Goal: Transaction & Acquisition: Purchase product/service

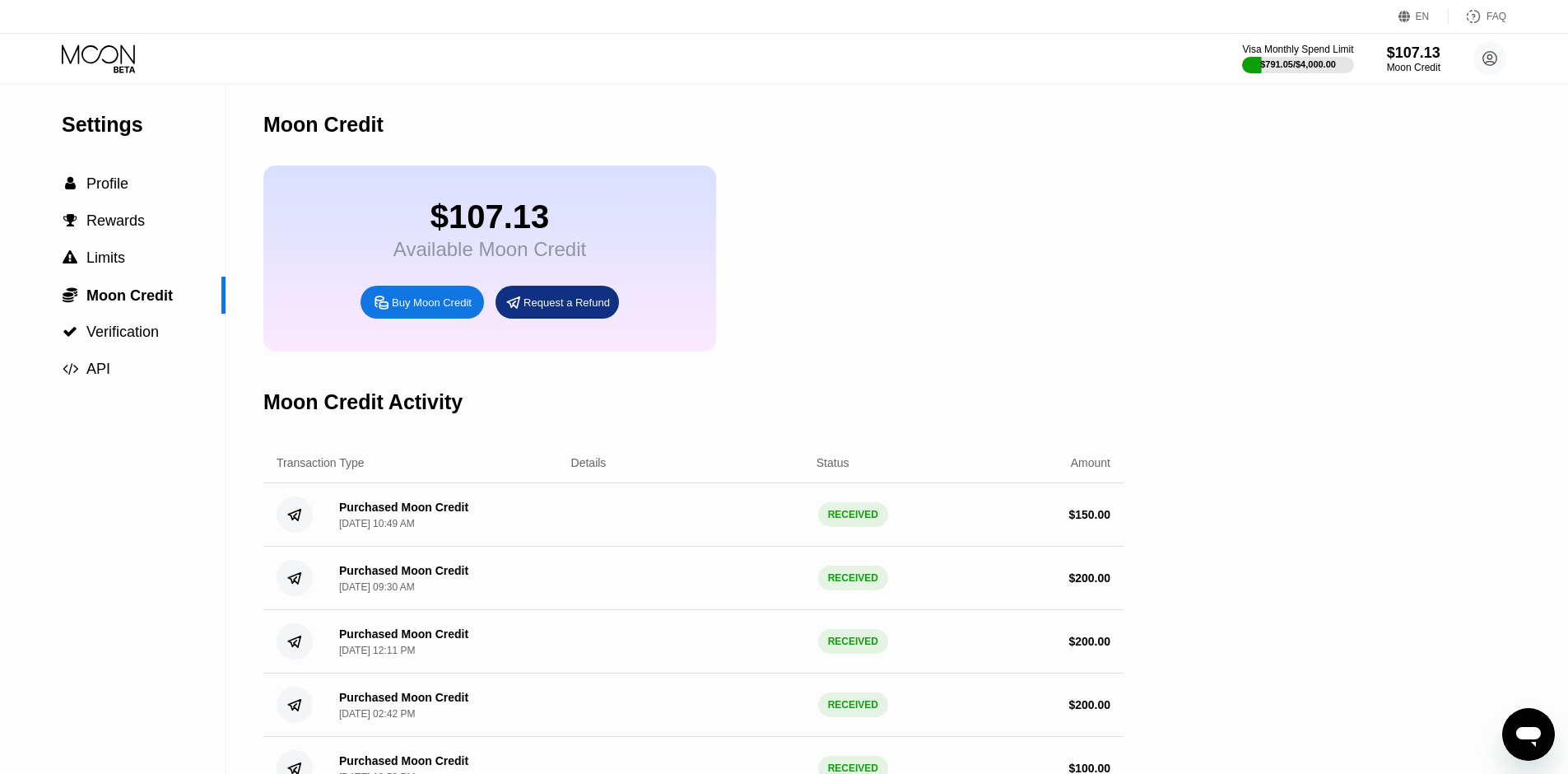
click at [433, 219] on div "$107.13" at bounding box center [490, 217] width 193 height 37
click at [107, 64] on icon at bounding box center [100, 59] width 76 height 29
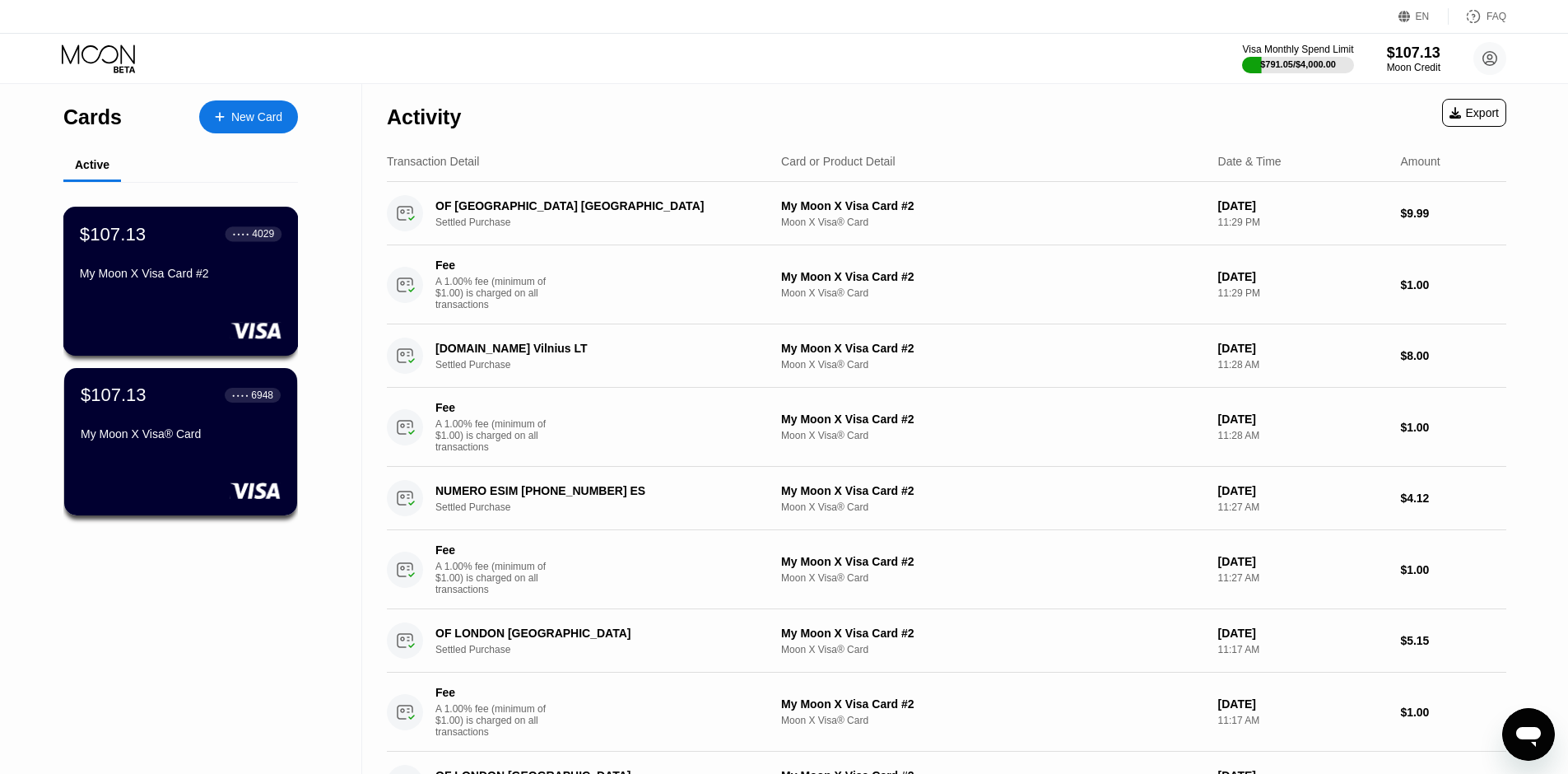
click at [165, 244] on div "$107.13 ● ● ● ● 4029" at bounding box center [181, 233] width 202 height 21
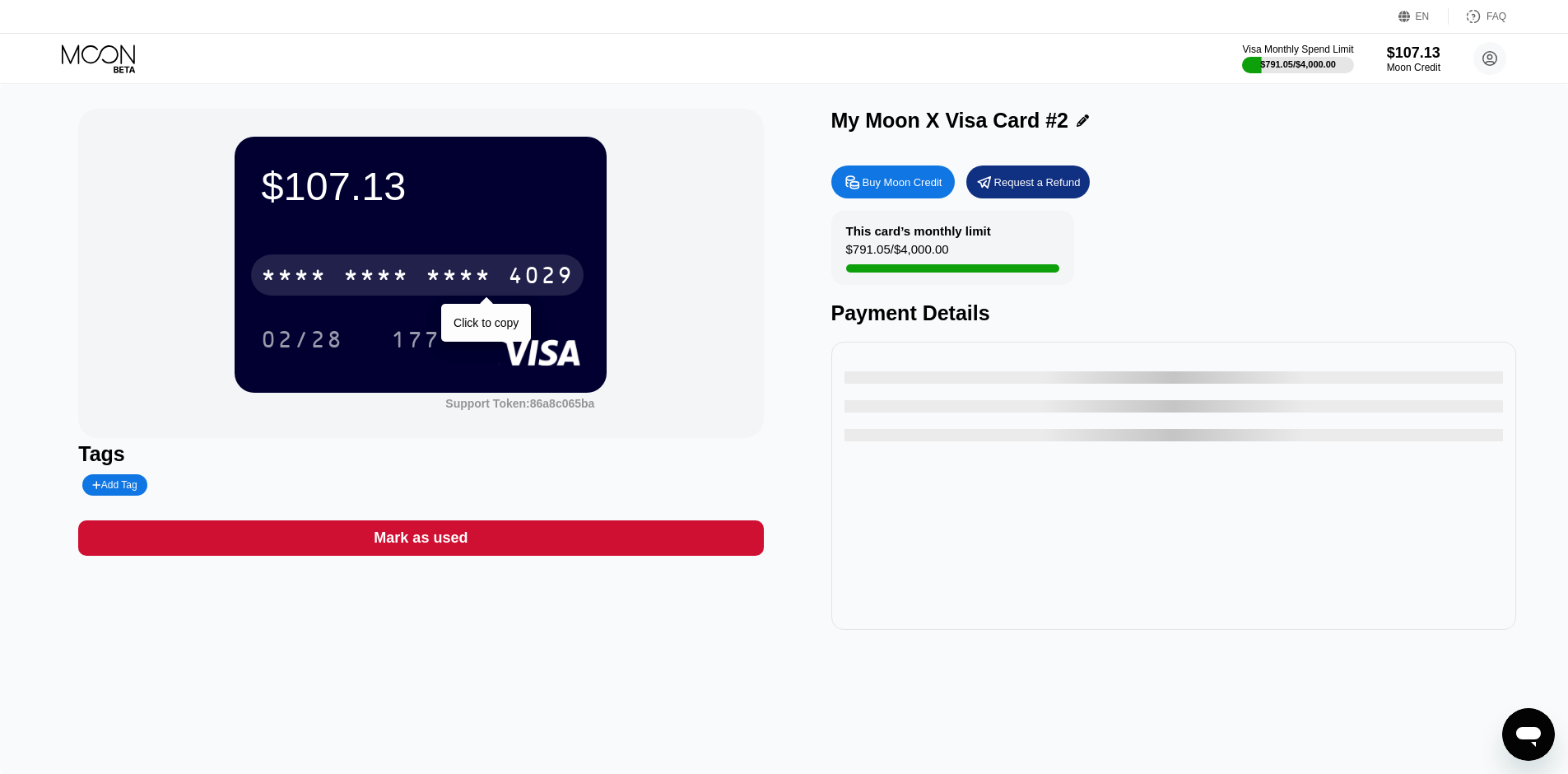
click at [512, 262] on div "* * * * * * * * * * * * 4029" at bounding box center [417, 275] width 333 height 42
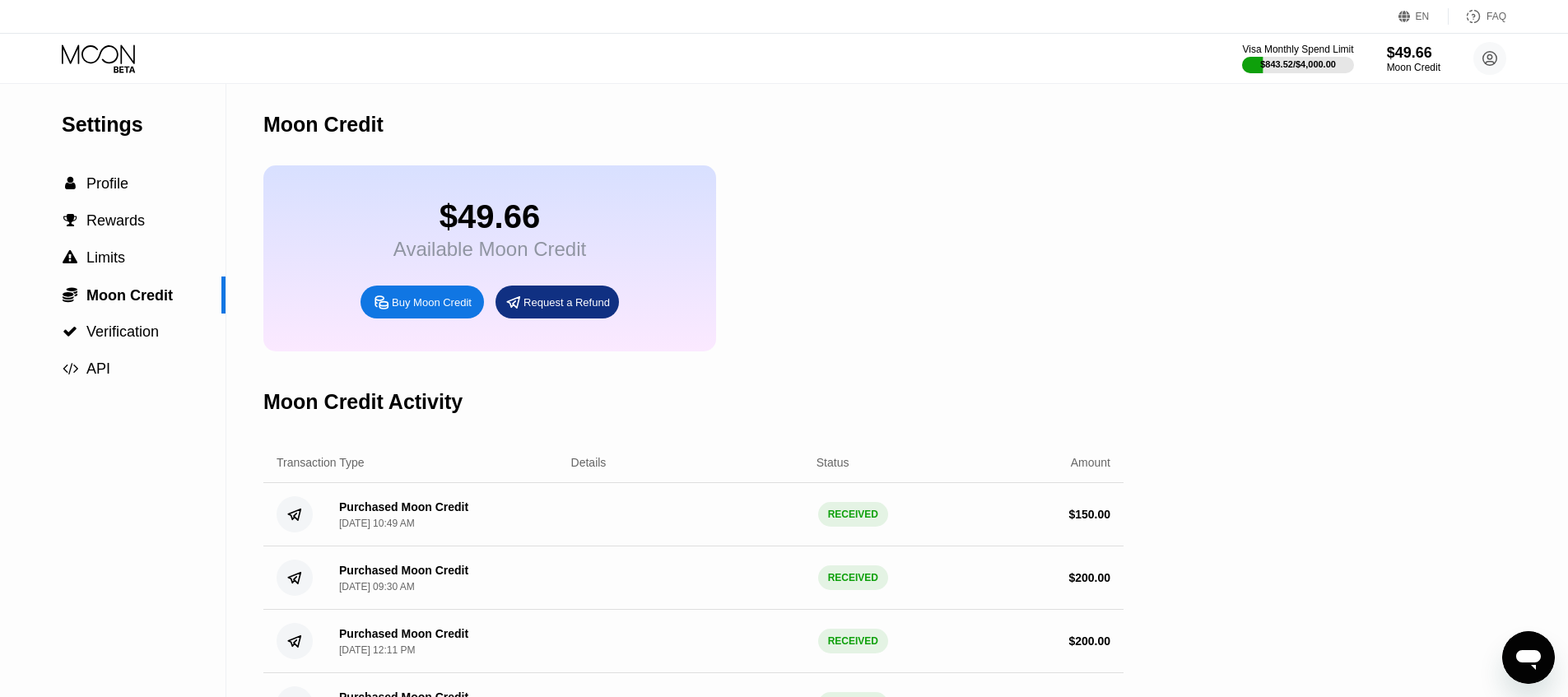
click at [421, 300] on div "Buy Moon Credit" at bounding box center [432, 302] width 80 height 14
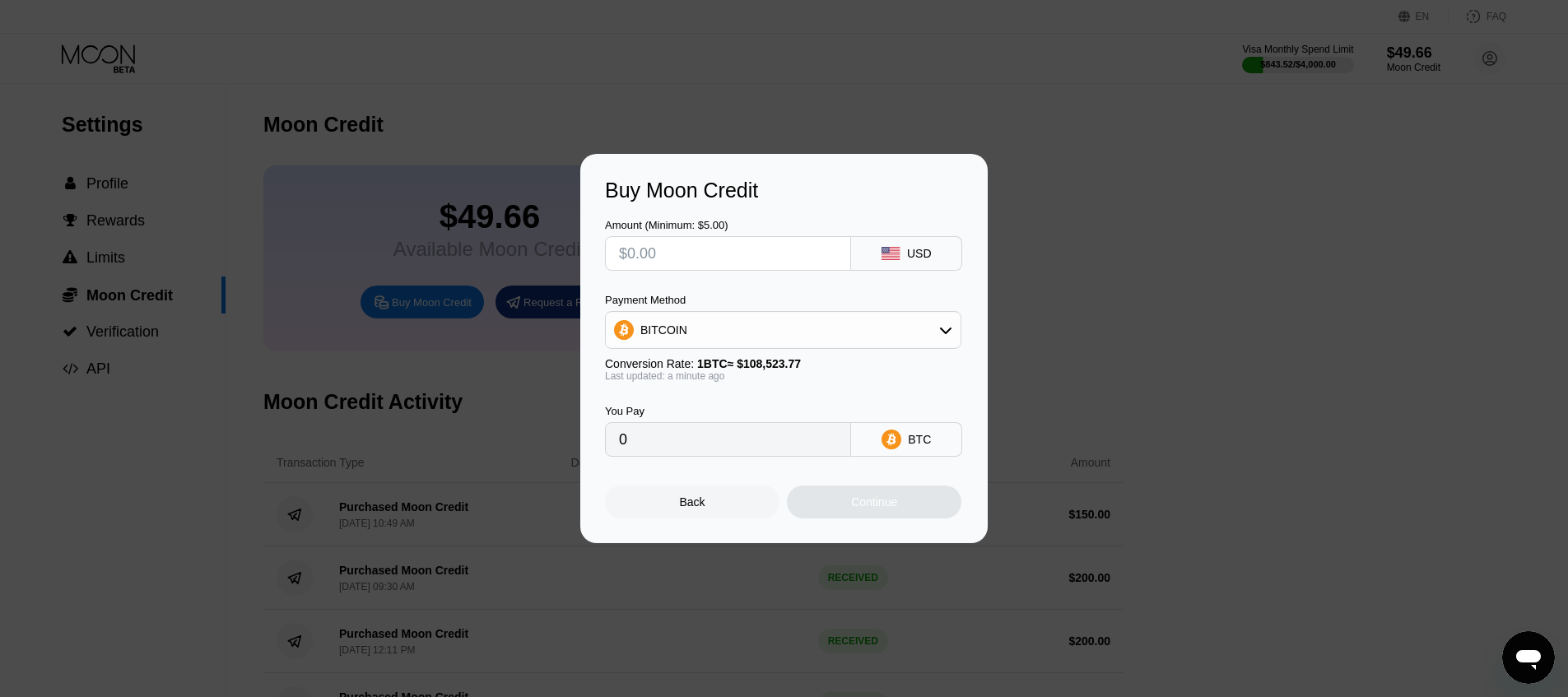
click at [651, 262] on input "text" at bounding box center [728, 253] width 218 height 33
type input "$5"
type input "0.00004608"
type input "$50"
type input "0.00046073"
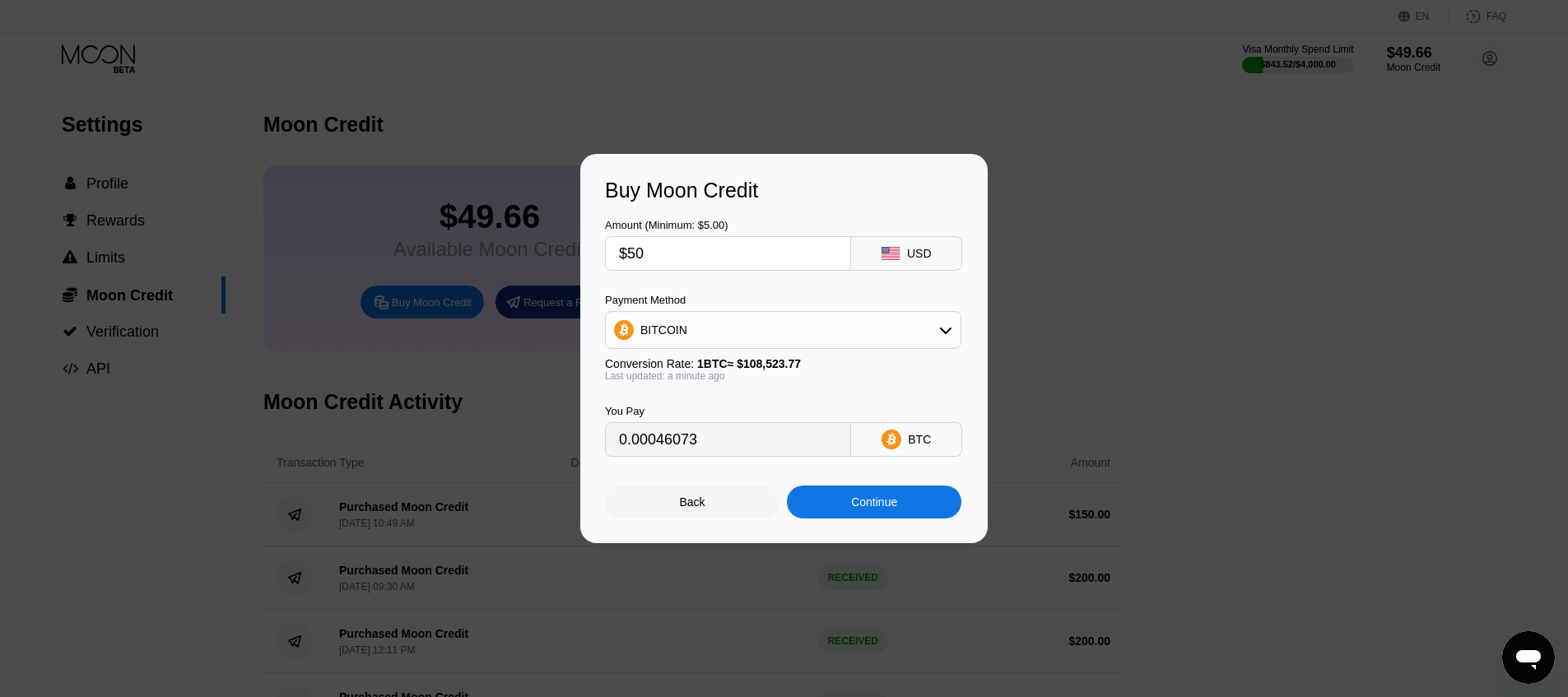
type input "$500"
type input "0.00460729"
click at [820, 493] on div "Continue" at bounding box center [875, 501] width 175 height 33
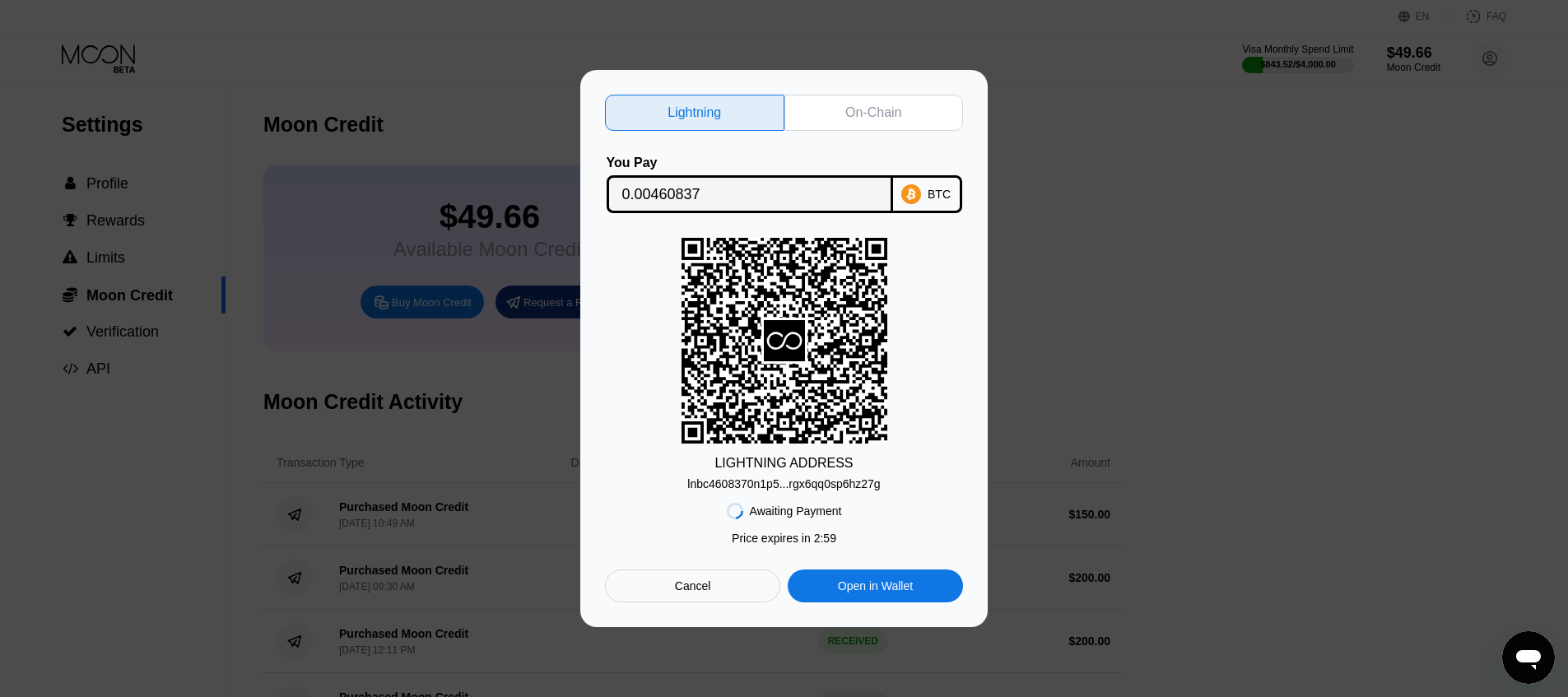
click at [813, 482] on div "lnbc4608370n1p5...rgx6qq0sp6hz27g" at bounding box center [783, 484] width 193 height 14
